Goal: Task Accomplishment & Management: Complete application form

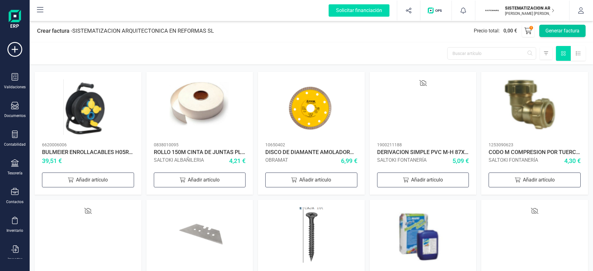
click at [569, 31] on button "Generar factura" at bounding box center [562, 31] width 46 height 12
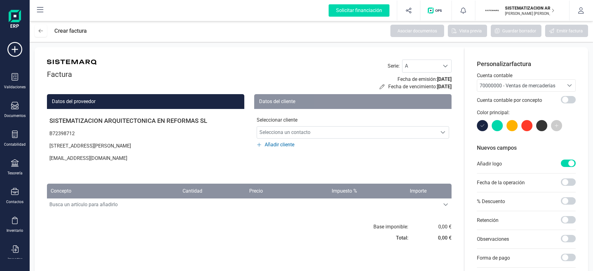
click at [452, 64] on div "Factura Serie : A A Fecha de emisión: 30/09/2025 Fecha de vencimiento: 30/09/20…" at bounding box center [249, 194] width 429 height 295
click at [440, 65] on div at bounding box center [445, 66] width 12 height 12
click at [411, 90] on li "F" at bounding box center [426, 88] width 49 height 12
click at [539, 85] on span "70000000 - Ventas de mercaderías" at bounding box center [518, 86] width 76 height 6
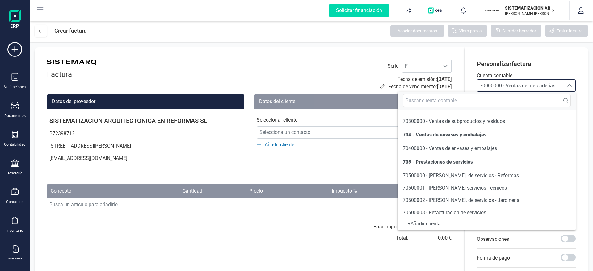
scroll to position [107, 0]
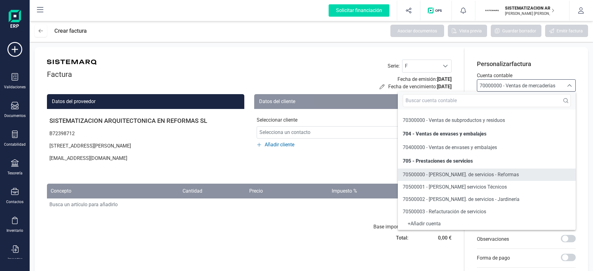
click at [465, 174] on span "70500000 - Prest. de servicios - Reformas" at bounding box center [461, 175] width 116 height 6
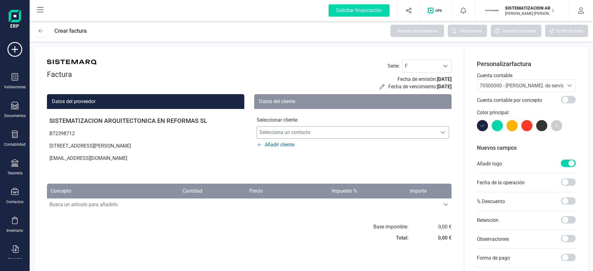
click at [315, 136] on span "Selecciona un contacto" at bounding box center [347, 132] width 180 height 12
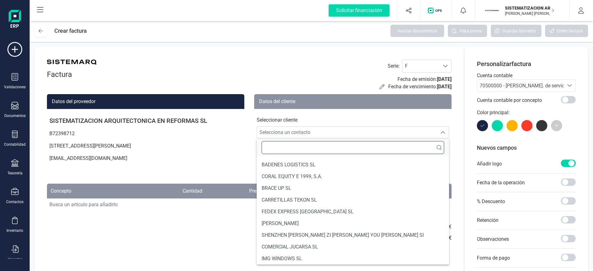
click at [315, 141] on input "text" at bounding box center [353, 147] width 183 height 13
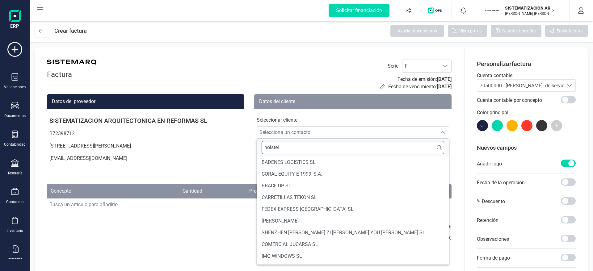
scroll to position [0, 0]
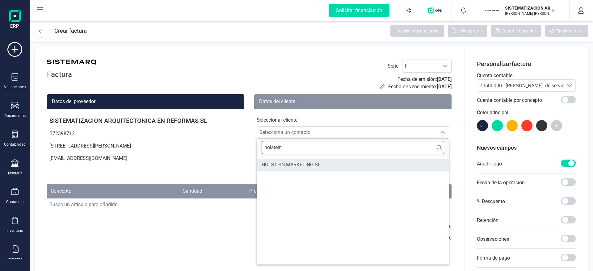
type input "holstein"
click at [314, 161] on span "HOLSTEIN MARKETING SL" at bounding box center [291, 164] width 59 height 7
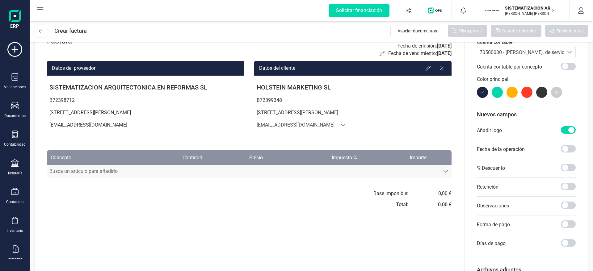
scroll to position [53, 0]
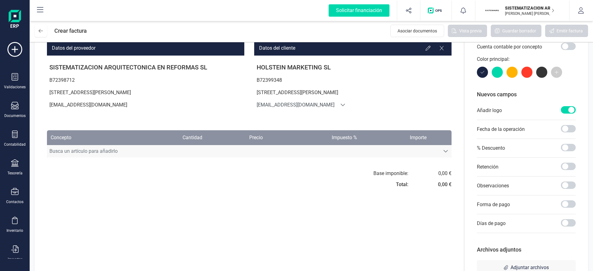
click at [98, 156] on span "Busca un artículo para añadirlo" at bounding box center [243, 151] width 393 height 12
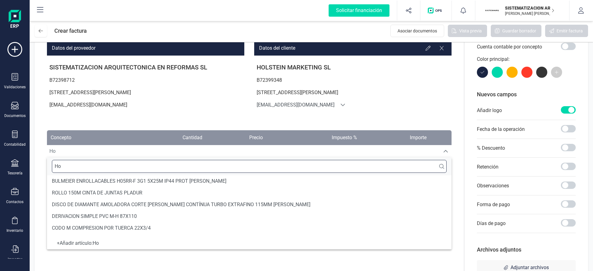
scroll to position [0, 0]
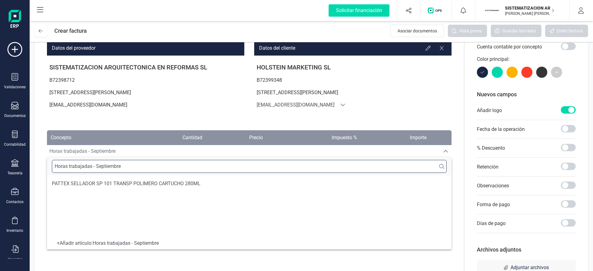
type input "Horas trabajadas - Septiembre"
click at [133, 242] on div "+ Añadir artículo : Horas trabajadas - Septiembre" at bounding box center [249, 243] width 395 height 2
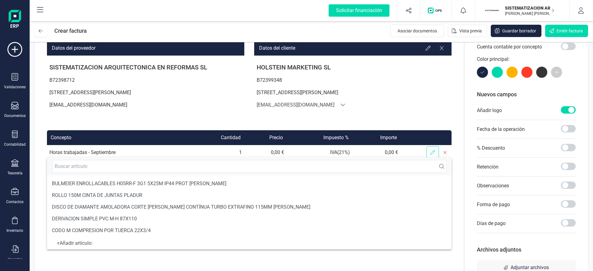
click at [431, 152] on icon at bounding box center [432, 152] width 5 height 5
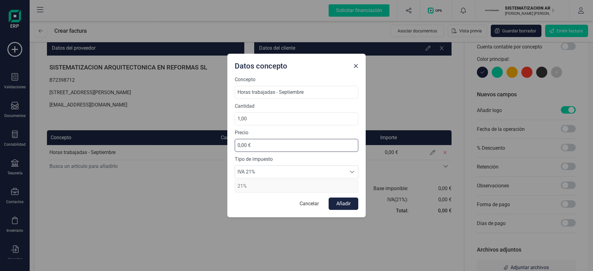
click at [276, 141] on input "0,00 €" at bounding box center [297, 145] width 124 height 13
type input "15,50 €"
click at [266, 121] on input "1,00" at bounding box center [297, 118] width 124 height 13
type input "80,00"
click at [341, 203] on button "Añadir" at bounding box center [344, 204] width 30 height 12
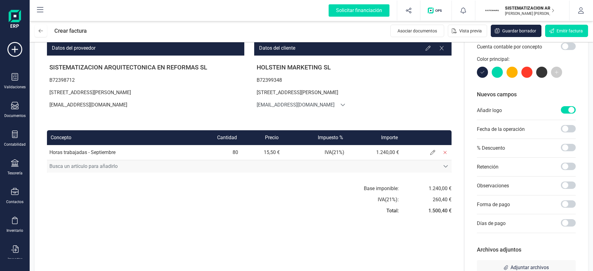
click at [136, 164] on span "Busca un artículo para añadirlo" at bounding box center [243, 166] width 393 height 12
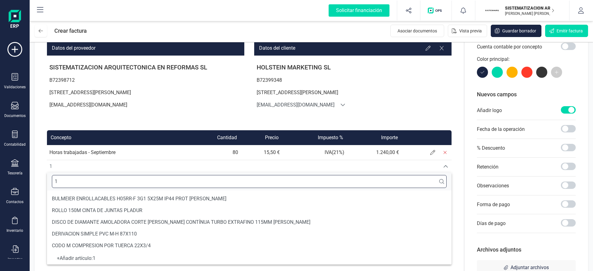
scroll to position [2, 0]
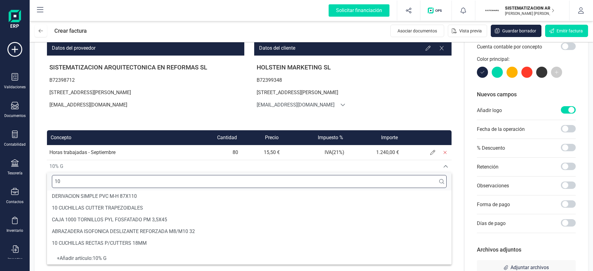
type input "1"
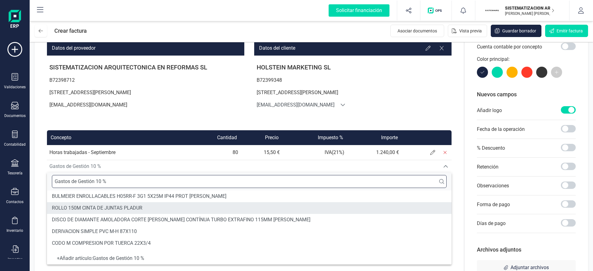
type input "Gastos de Gestión 10 %"
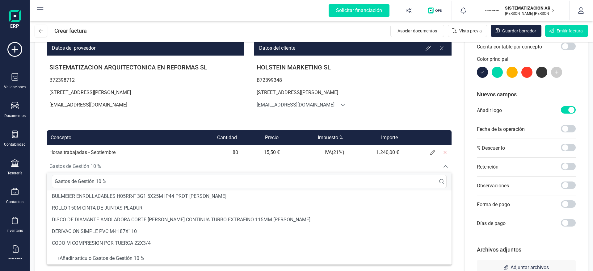
click at [86, 257] on div "+ Añadir artículo : Gastos de Gestión 10 %" at bounding box center [249, 258] width 395 height 2
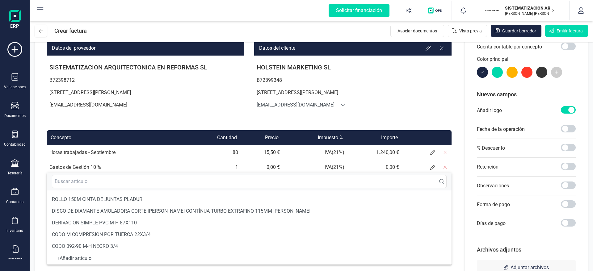
click at [228, 97] on p "81 Carrer de Sant Vicent Màrtir, 46007, València (VALENCIA)" at bounding box center [145, 92] width 197 height 12
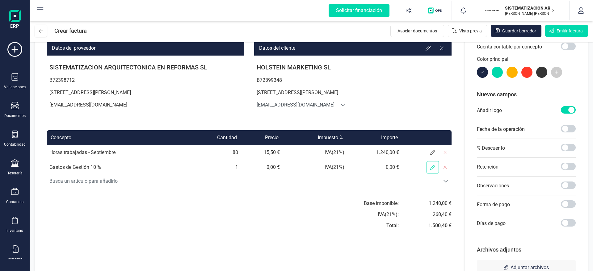
click at [430, 170] on span at bounding box center [432, 167] width 12 height 12
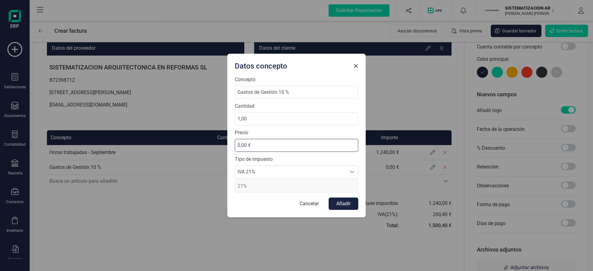
drag, startPoint x: 263, startPoint y: 145, endPoint x: 212, endPoint y: 145, distance: 51.0
click at [212, 145] on div "Datos concepto Concepto Gastos de Gestión 10 % Cantidad 1,00 Precio 0,00 € Tipo…" at bounding box center [296, 135] width 593 height 271
type input "124,00 €"
click at [344, 205] on button "Añadir" at bounding box center [344, 204] width 30 height 12
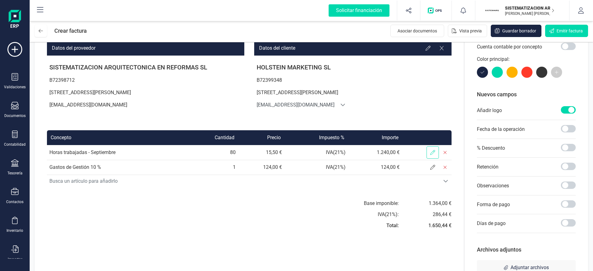
click at [435, 149] on span at bounding box center [432, 152] width 12 height 12
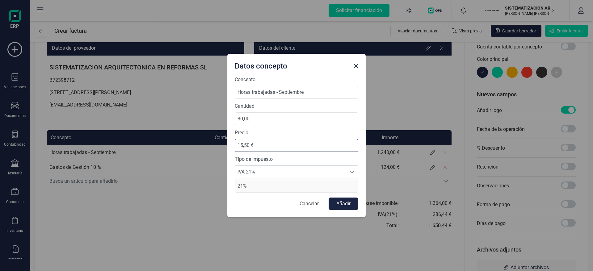
drag, startPoint x: 266, startPoint y: 149, endPoint x: 211, endPoint y: 150, distance: 55.0
click at [211, 150] on div "Datos concepto Concepto Horas trabajadas - Septiembre Cantidad 80,00 Precio 15,…" at bounding box center [296, 135] width 593 height 271
type input "20,00 €"
click at [342, 193] on form "Concepto Horas trabajadas - Septiembre Cantidad 80,00 Precio 20,00 € Tipo de im…" at bounding box center [297, 143] width 124 height 134
click at [342, 198] on button "Añadir" at bounding box center [344, 204] width 30 height 12
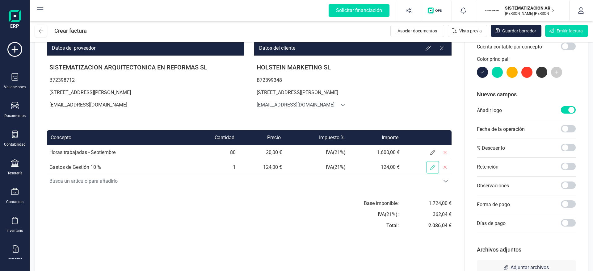
click at [431, 167] on icon at bounding box center [432, 167] width 5 height 5
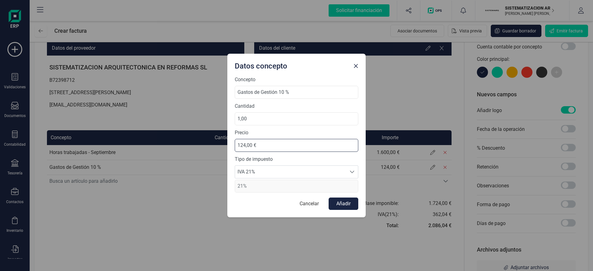
drag, startPoint x: 256, startPoint y: 142, endPoint x: 227, endPoint y: 147, distance: 29.4
click at [227, 147] on div "Concepto Gastos de Gestión 10 % Cantidad 1,00 Precio 124,00 € Tipo de impuesto …" at bounding box center [296, 146] width 138 height 141
type input "160,00 €"
click at [345, 203] on button "Añadir" at bounding box center [344, 204] width 30 height 12
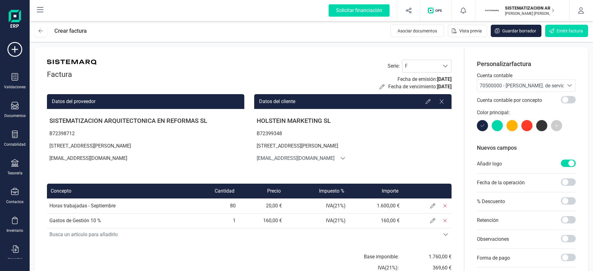
scroll to position [76, 0]
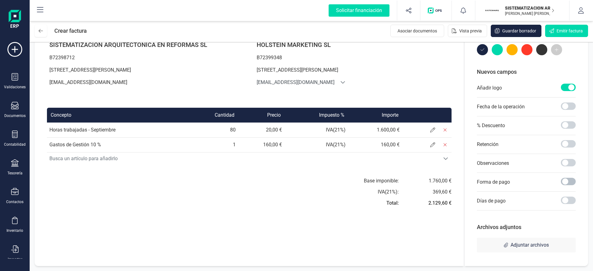
click at [566, 179] on span at bounding box center [568, 181] width 15 height 7
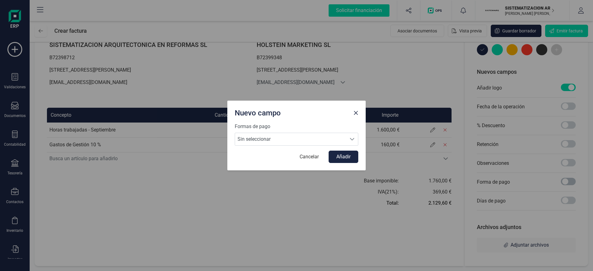
scroll to position [3, 2]
click at [317, 135] on span "Sin seleccionar" at bounding box center [290, 139] width 111 height 12
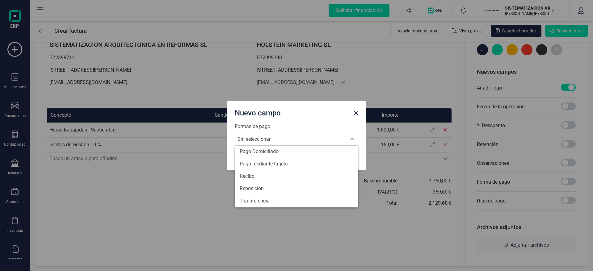
scroll to position [227, 0]
click at [282, 199] on li "Transferencia" at bounding box center [297, 199] width 124 height 12
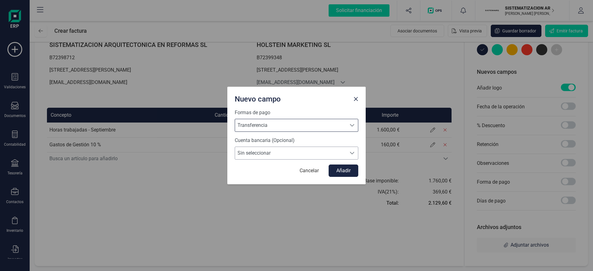
click at [297, 153] on span "Sin seleccionar" at bounding box center [290, 153] width 111 height 12
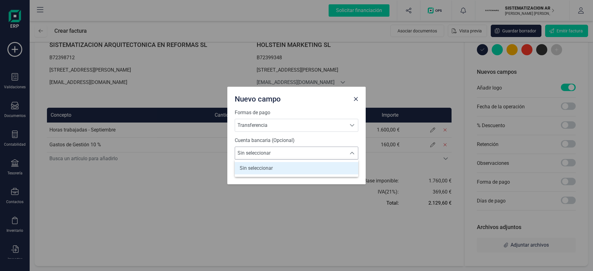
click at [305, 152] on span "Sin seleccionar" at bounding box center [290, 153] width 111 height 12
click at [359, 155] on div "Formas de pago Transferencia Transferencia Transferencia Cuenta bancaria (Opcio…" at bounding box center [296, 146] width 138 height 75
click at [346, 150] on span "Sin seleccionar" at bounding box center [290, 153] width 111 height 12
click at [323, 168] on li "Sin seleccionar" at bounding box center [297, 168] width 124 height 12
click at [325, 123] on span "Transferencia" at bounding box center [290, 125] width 111 height 12
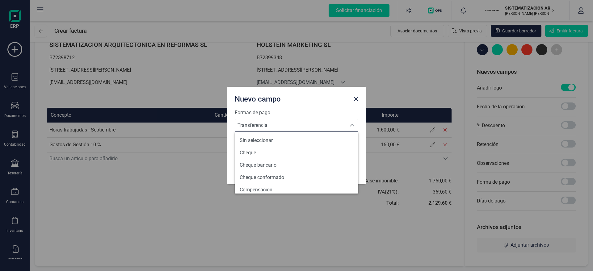
scroll to position [225, 0]
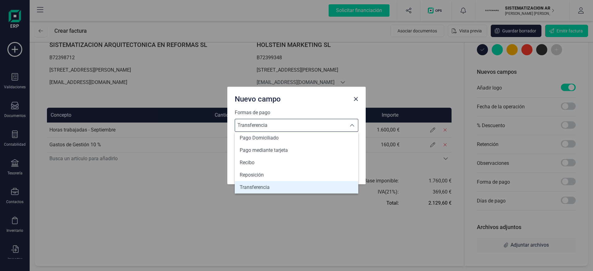
click at [209, 216] on div "Nuevo campo Formas de pago Transferencia Transferencia Transferencia Cuenta ban…" at bounding box center [296, 135] width 593 height 271
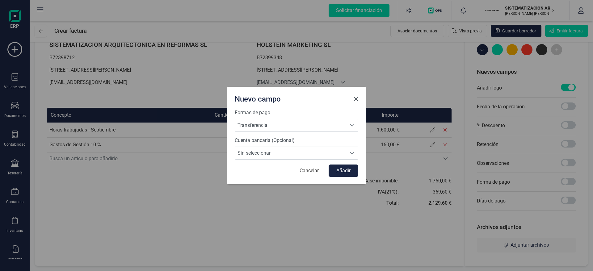
click at [355, 99] on span "Close" at bounding box center [355, 99] width 5 height 5
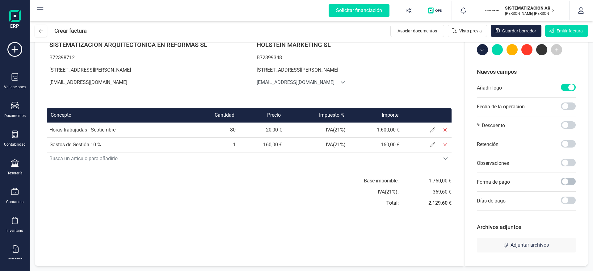
click at [563, 184] on span at bounding box center [568, 181] width 15 height 7
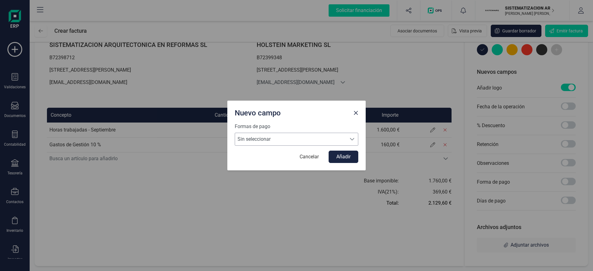
click at [348, 141] on div "Seleccione una forma de pago" at bounding box center [352, 139] width 12 height 12
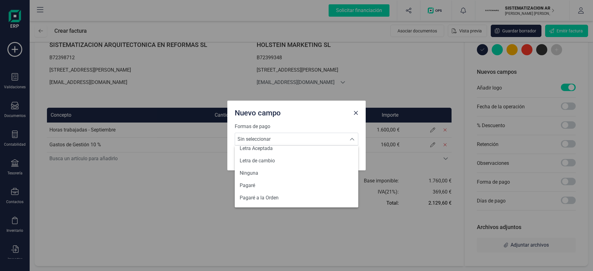
scroll to position [227, 0]
click at [271, 196] on li "Transferencia" at bounding box center [297, 199] width 124 height 12
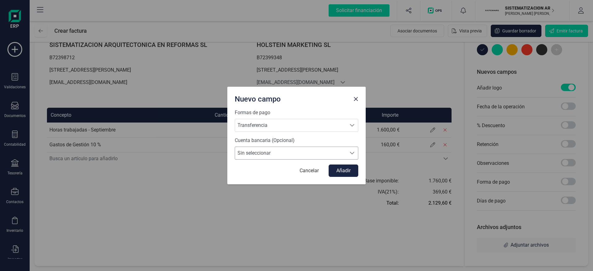
click at [293, 150] on span "Sin seleccionar" at bounding box center [290, 153] width 111 height 12
click at [282, 164] on li "Sin seleccionar" at bounding box center [297, 168] width 124 height 12
click at [282, 164] on form "Formas de pago Transferencia Transferencia Transferencia Cuenta bancaria (Opcio…" at bounding box center [297, 143] width 124 height 68
click at [327, 150] on span "Sin seleccionar" at bounding box center [290, 153] width 111 height 12
click at [338, 191] on div "Nuevo campo Formas de pago Transferencia Transferencia Transferencia Cuenta ban…" at bounding box center [296, 135] width 593 height 271
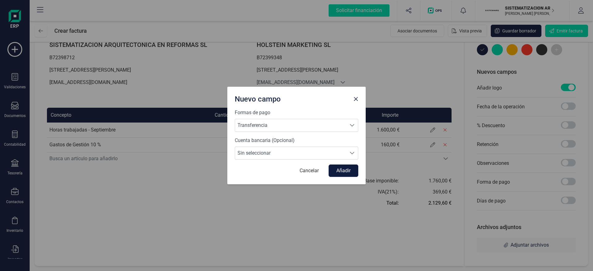
click at [340, 170] on button "Añadir" at bounding box center [344, 171] width 30 height 12
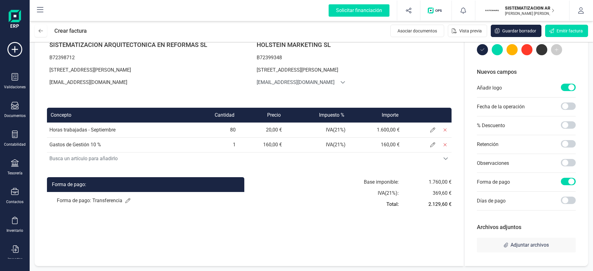
click at [119, 195] on div "Forma de pago: Transferencia" at bounding box center [145, 202] width 197 height 20
click at [134, 201] on p "Forma de pago: Transferencia" at bounding box center [146, 200] width 178 height 7
click at [130, 201] on icon at bounding box center [127, 200] width 5 height 5
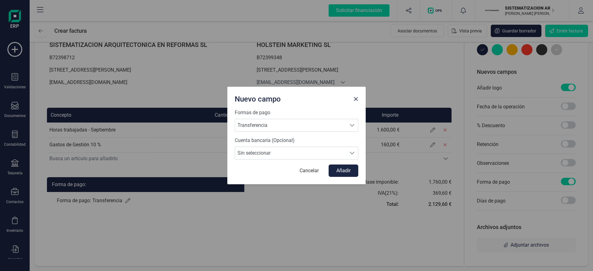
click at [306, 161] on form "Formas de pago Transferencia Transferencia Transferencia Cuenta bancaria (Opcio…" at bounding box center [297, 143] width 124 height 68
click at [306, 156] on span "Sin seleccionar" at bounding box center [290, 153] width 111 height 12
click at [296, 170] on li "Sin seleccionar" at bounding box center [297, 168] width 124 height 12
click at [315, 153] on span "Sin seleccionar" at bounding box center [290, 153] width 111 height 12
click at [358, 99] on button "Close" at bounding box center [356, 99] width 10 height 10
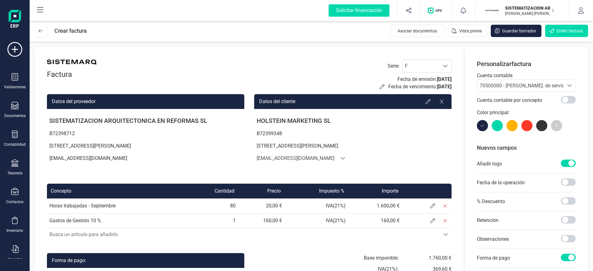
scroll to position [76, 0]
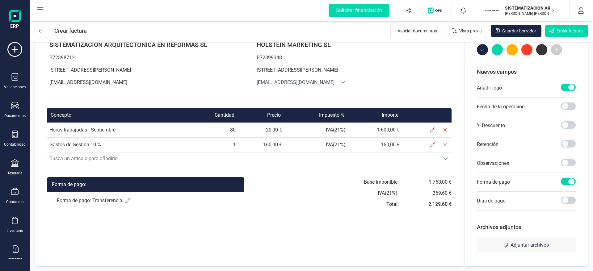
click at [134, 199] on p "Forma de pago: Transferencia" at bounding box center [146, 200] width 178 height 7
click at [126, 201] on icon at bounding box center [127, 200] width 5 height 5
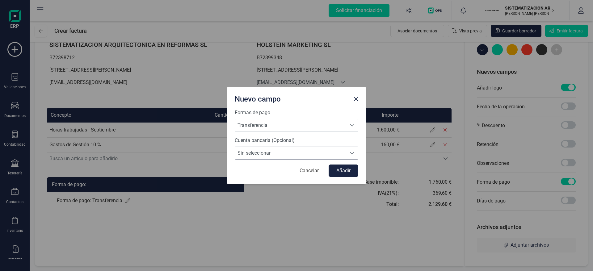
click at [256, 151] on span "Sin seleccionar" at bounding box center [290, 153] width 111 height 12
click at [260, 166] on span "Sin seleccionar" at bounding box center [256, 168] width 33 height 7
click at [309, 211] on div "Nuevo campo Formas de pago Transferencia Transferencia Transferencia Cuenta ban…" at bounding box center [296, 135] width 593 height 271
click at [315, 153] on span "Sin seleccionar" at bounding box center [290, 153] width 111 height 12
click at [278, 213] on div "Nuevo campo Formas de pago Transferencia Transferencia Transferencia Cuenta ban…" at bounding box center [296, 135] width 593 height 271
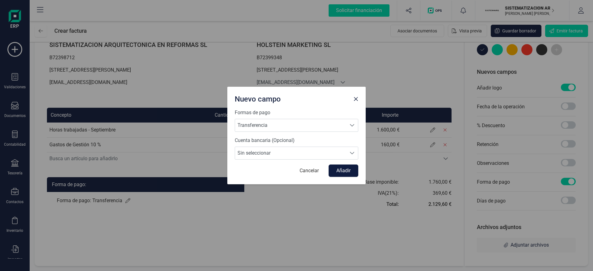
click at [347, 169] on button "Añadir" at bounding box center [344, 171] width 30 height 12
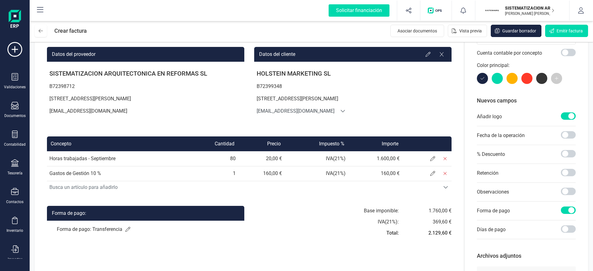
scroll to position [0, 0]
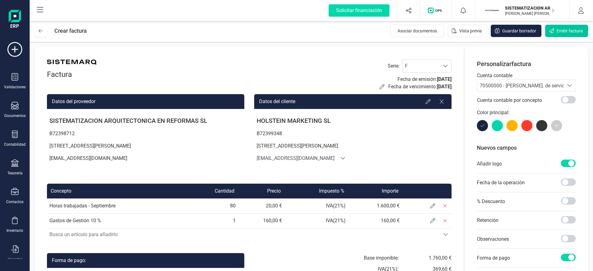
click at [560, 31] on span "Emitir factura" at bounding box center [569, 31] width 26 height 6
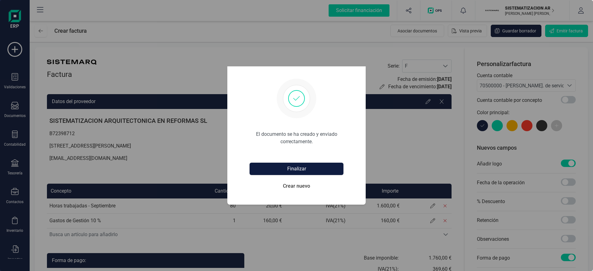
click at [304, 173] on button "Finalizar" at bounding box center [297, 169] width 94 height 12
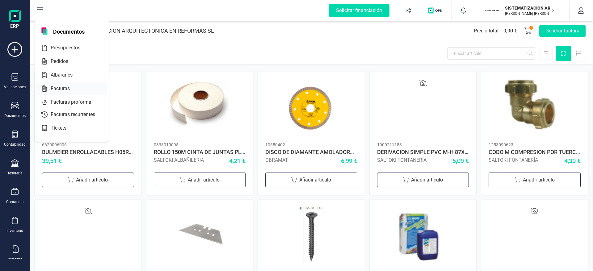
click at [71, 86] on div at bounding box center [75, 88] width 11 height 7
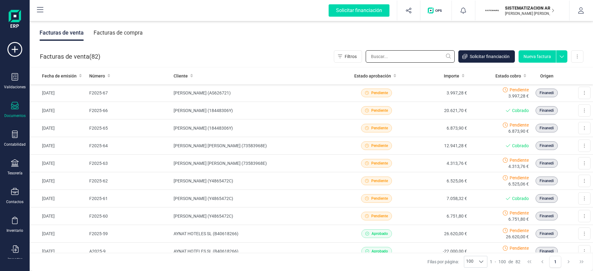
click at [376, 56] on input "text" at bounding box center [410, 56] width 89 height 12
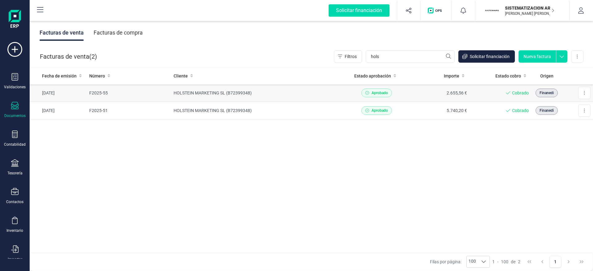
click at [337, 91] on td "HOLSTEIN MARKETING SL (B72399348)" at bounding box center [258, 93] width 174 height 18
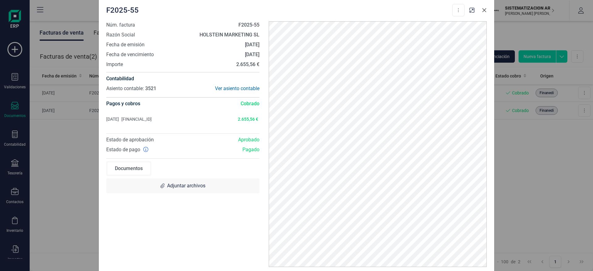
click at [485, 12] on icon "Close" at bounding box center [484, 10] width 5 height 5
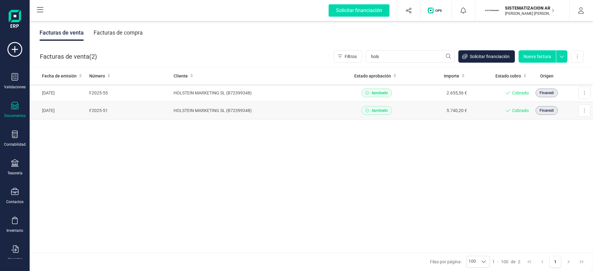
click at [414, 112] on td "5.740,20 €" at bounding box center [438, 111] width 62 height 18
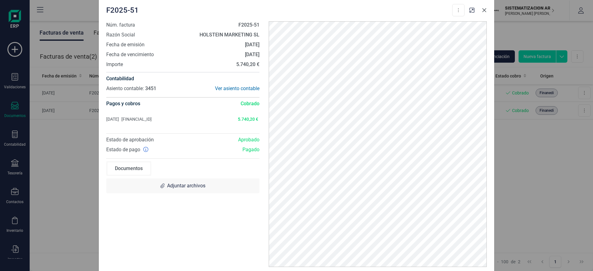
click at [488, 12] on button "Close" at bounding box center [484, 10] width 10 height 10
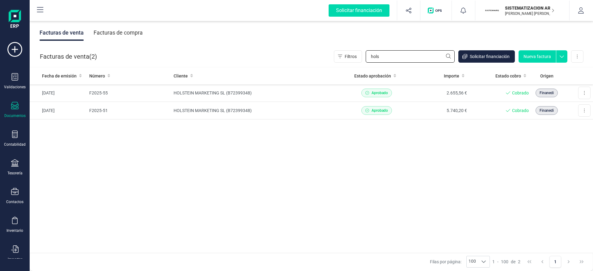
click at [391, 56] on input "hols" at bounding box center [410, 56] width 89 height 12
type input "h"
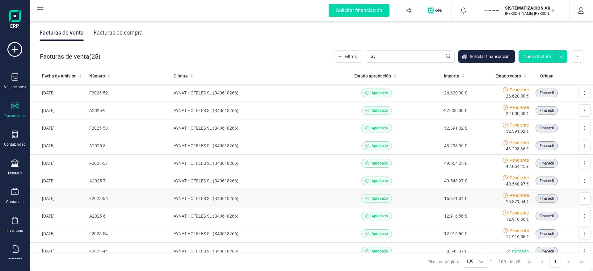
click at [407, 203] on td "15.871,04 €" at bounding box center [438, 199] width 62 height 18
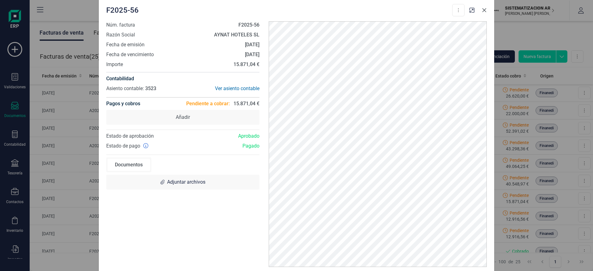
click at [488, 10] on button "Close" at bounding box center [484, 10] width 10 height 10
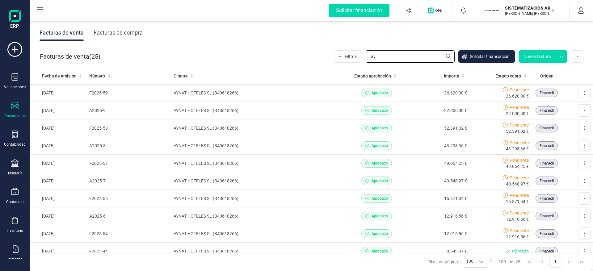
click at [382, 61] on input "ay" at bounding box center [410, 56] width 89 height 12
type input "a"
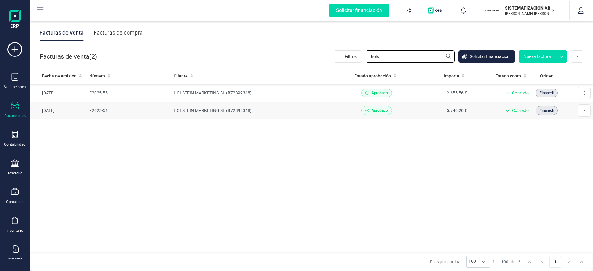
type input "hols"
click at [316, 111] on td "HOLSTEIN MARKETING SL (B72399348)" at bounding box center [258, 111] width 174 height 18
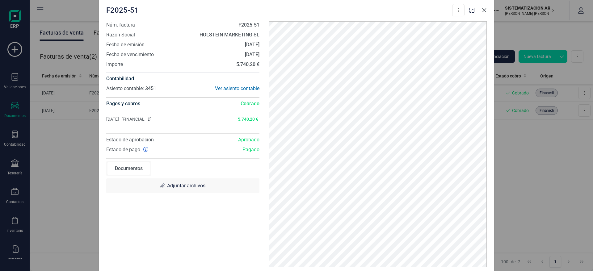
click at [481, 6] on button "Close" at bounding box center [484, 10] width 10 height 10
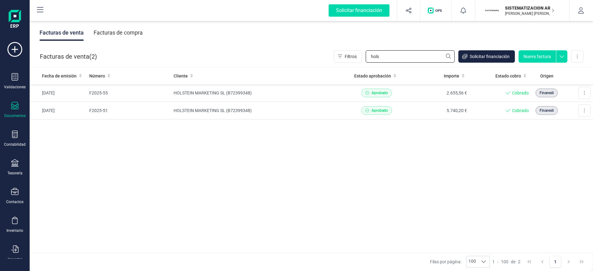
drag, startPoint x: 404, startPoint y: 55, endPoint x: 320, endPoint y: 57, distance: 84.0
click at [320, 57] on div "Facturas de venta ( 2 ) Filtros hols Solicitar financiación Nueva factura Impor…" at bounding box center [311, 56] width 563 height 21
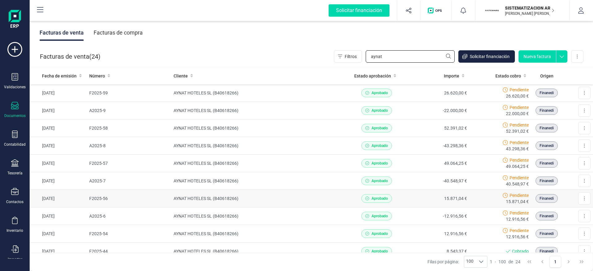
type input "aynat"
click at [325, 196] on td "AYNAT HOTELES SL (B40618266)" at bounding box center [258, 199] width 174 height 18
